Goal: Task Accomplishment & Management: Complete application form

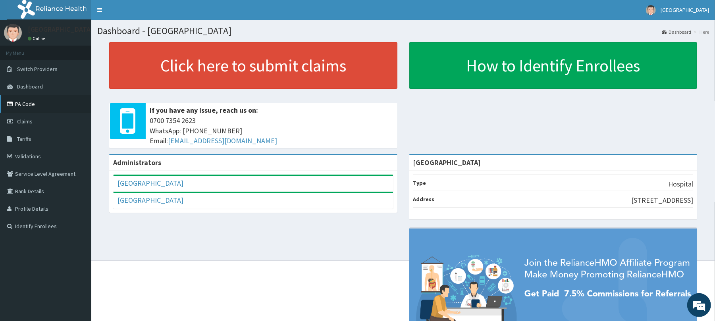
click at [37, 102] on link "PA Code" at bounding box center [45, 103] width 91 height 17
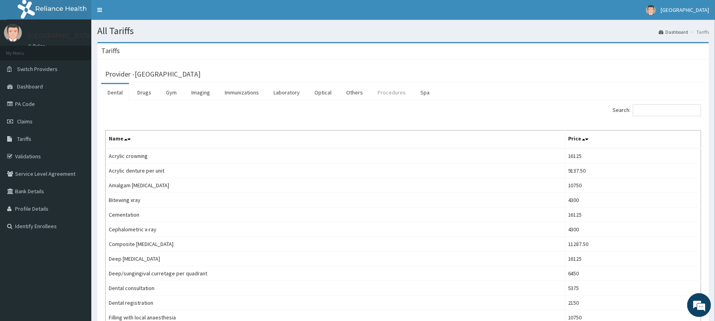
click at [398, 95] on link "Procedures" at bounding box center [391, 92] width 41 height 17
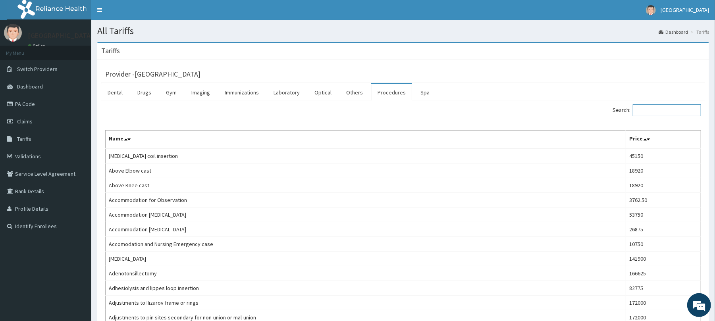
click at [674, 111] on input "Search:" at bounding box center [667, 110] width 68 height 12
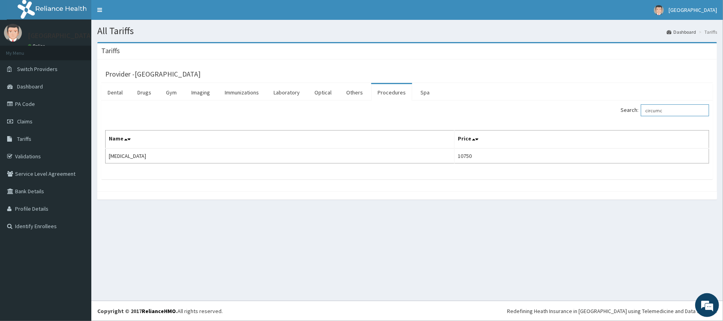
type input "circumc"
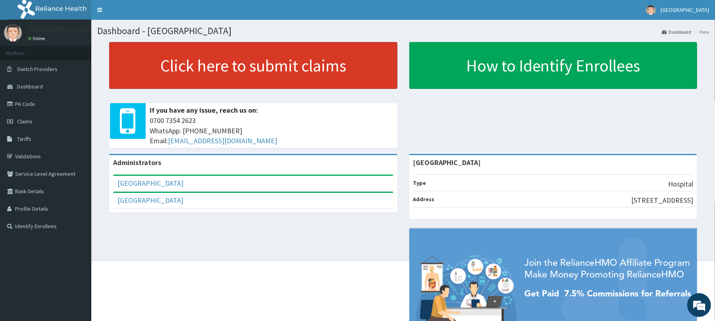
click at [220, 75] on link "Click here to submit claims" at bounding box center [253, 65] width 288 height 47
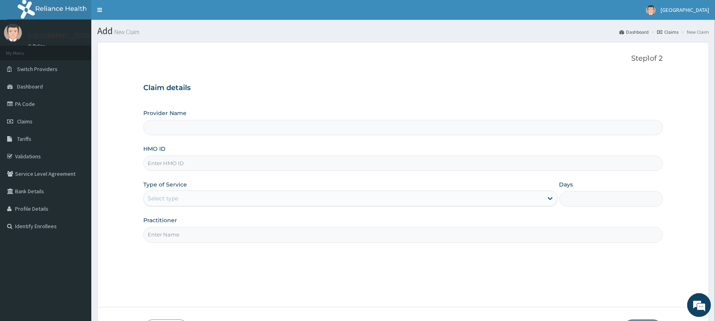
type input "[GEOGRAPHIC_DATA]"
click at [309, 166] on input "HMO ID" at bounding box center [403, 163] width 520 height 15
paste input "TOO/10021/B"
type input "TOO/10021/B"
